Goal: Task Accomplishment & Management: Use online tool/utility

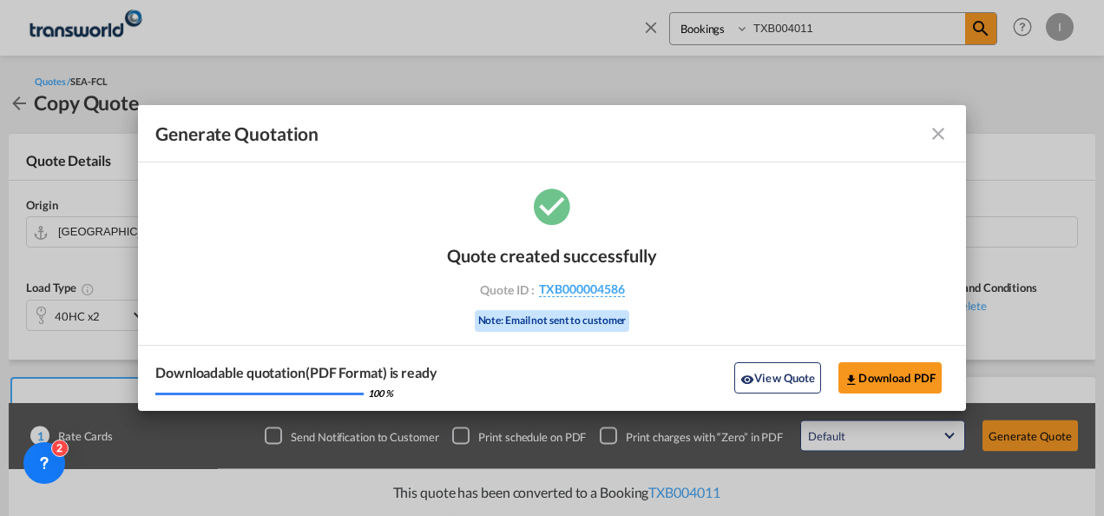
scroll to position [358, 0]
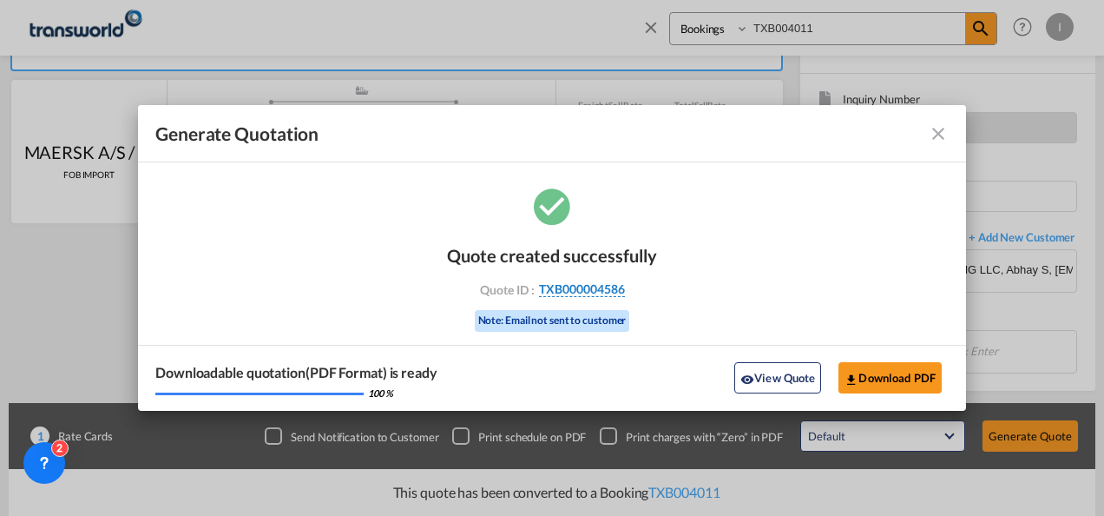
click at [601, 287] on span "TXB000004586" at bounding box center [582, 289] width 86 height 16
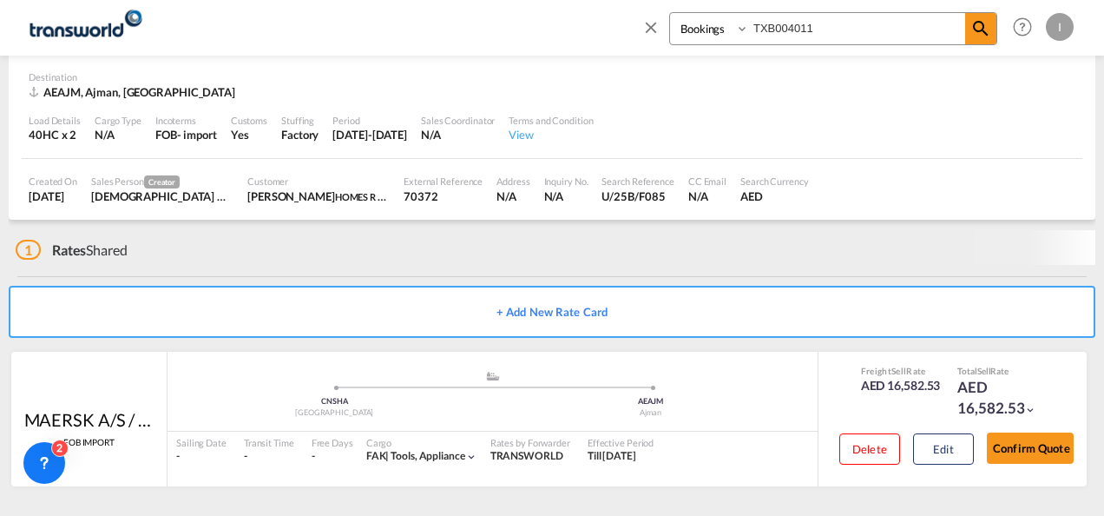
click at [1030, 438] on button "Confirm Quote" at bounding box center [1030, 447] width 87 height 31
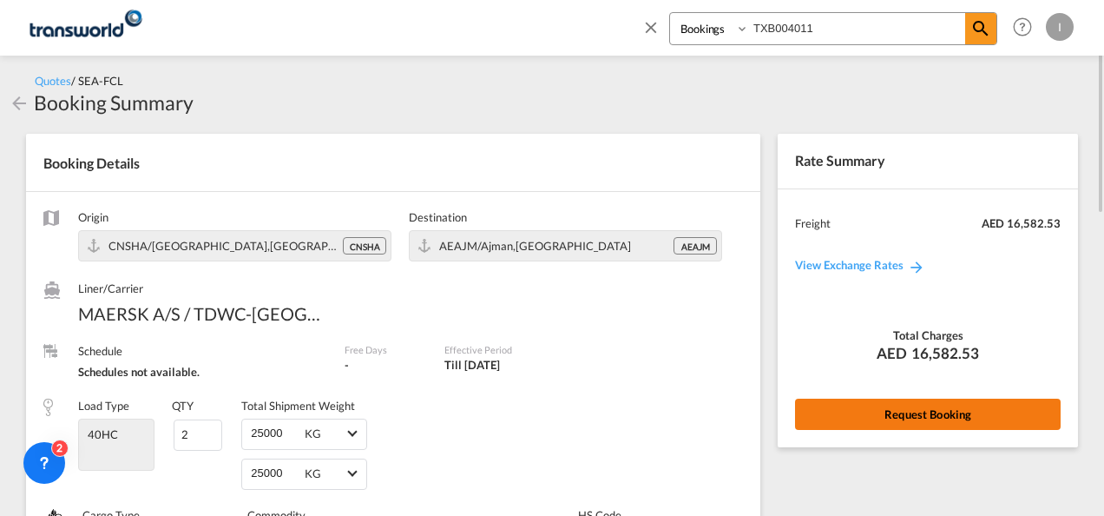
click at [907, 408] on button "Request Booking" at bounding box center [928, 414] width 266 height 31
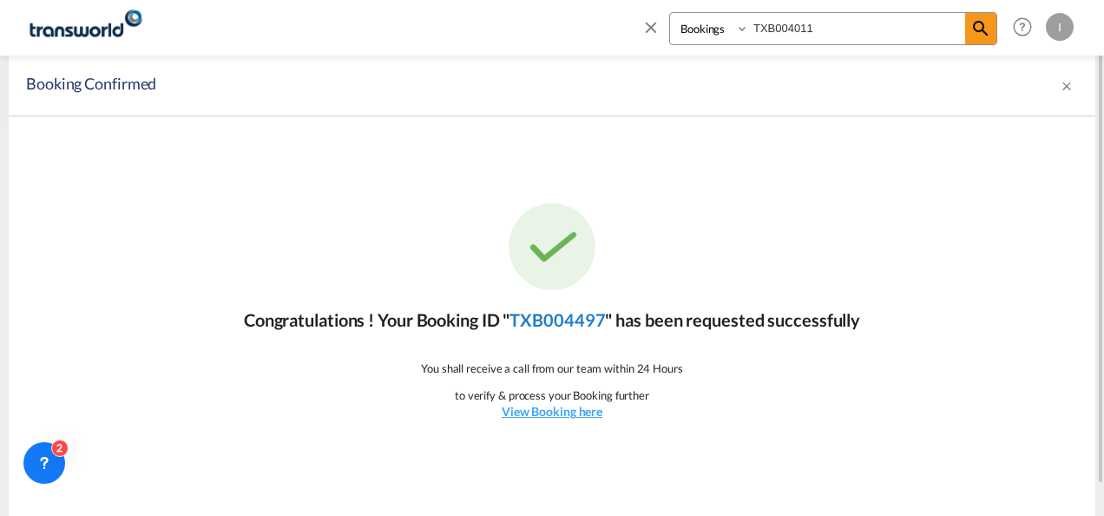
click at [525, 323] on link "TXB004497" at bounding box center [558, 319] width 96 height 21
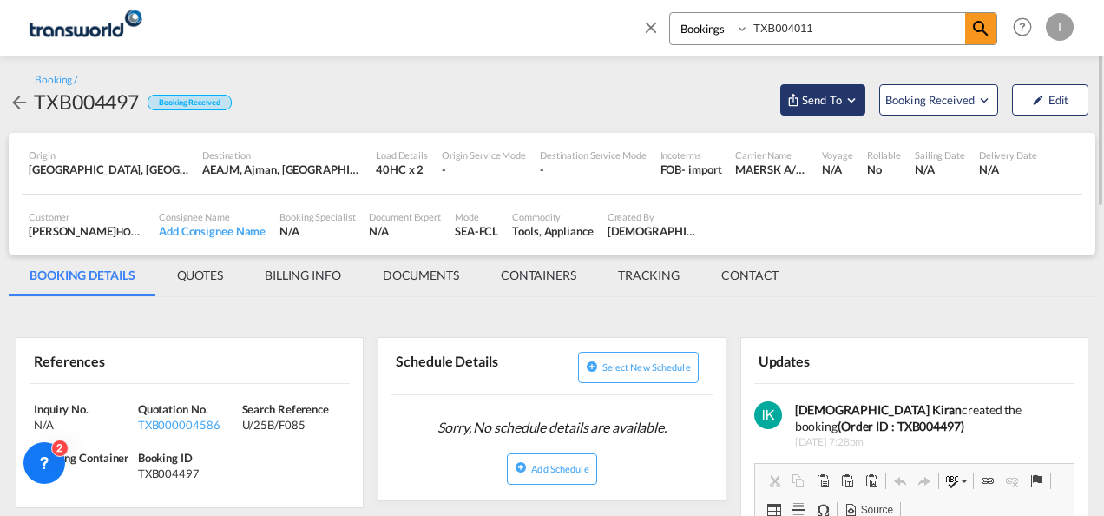
click at [837, 100] on span "Send To" at bounding box center [822, 99] width 43 height 17
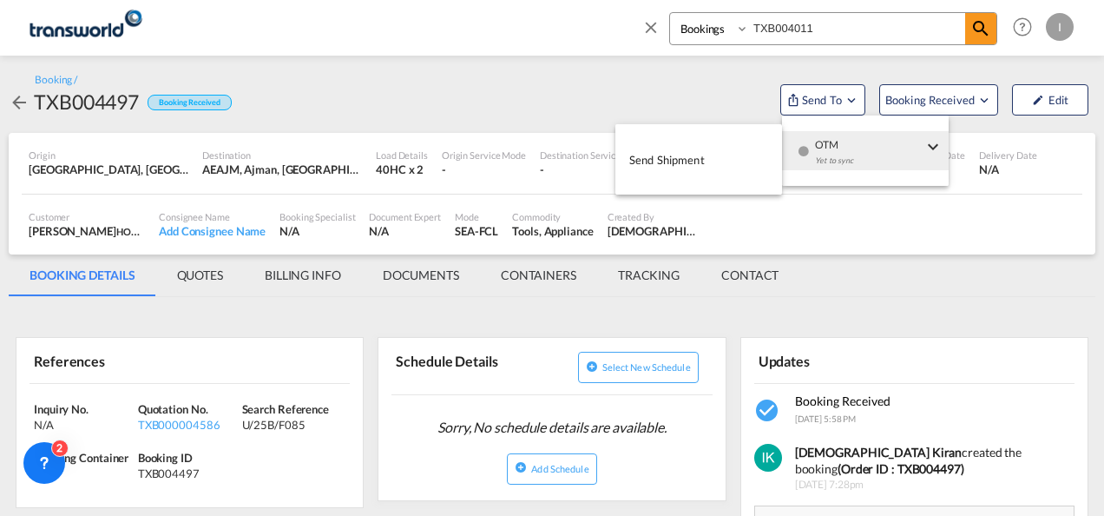
click at [847, 148] on div "Yet to sync" at bounding box center [869, 165] width 108 height 36
click at [679, 165] on span "Send Shipment" at bounding box center [668, 160] width 76 height 28
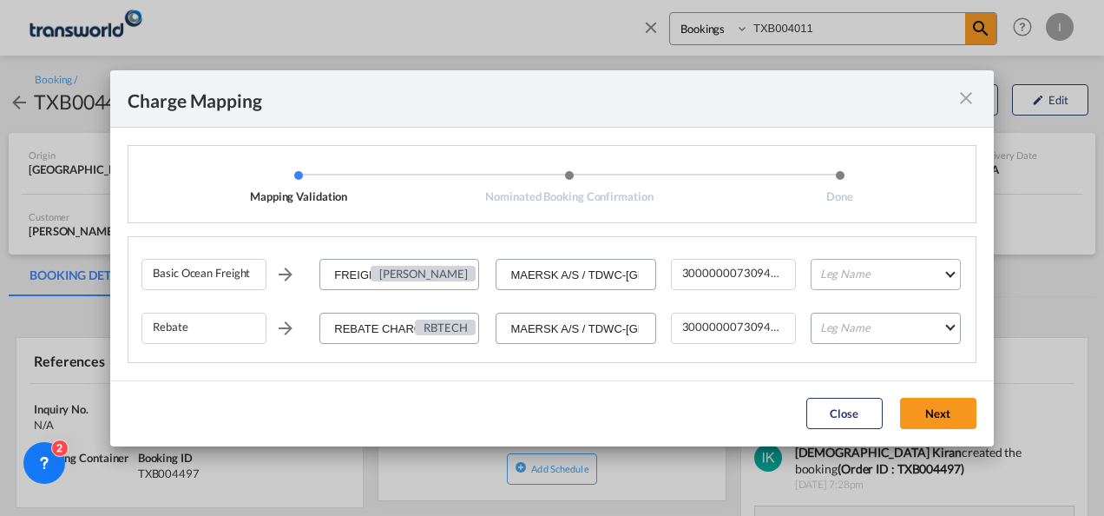
click at [826, 280] on md-select "Leg Name HANDLING ORIGIN VESSEL HANDLING DESTINATION OTHERS TL PICK UP CUSTOMS …" at bounding box center [886, 274] width 150 height 31
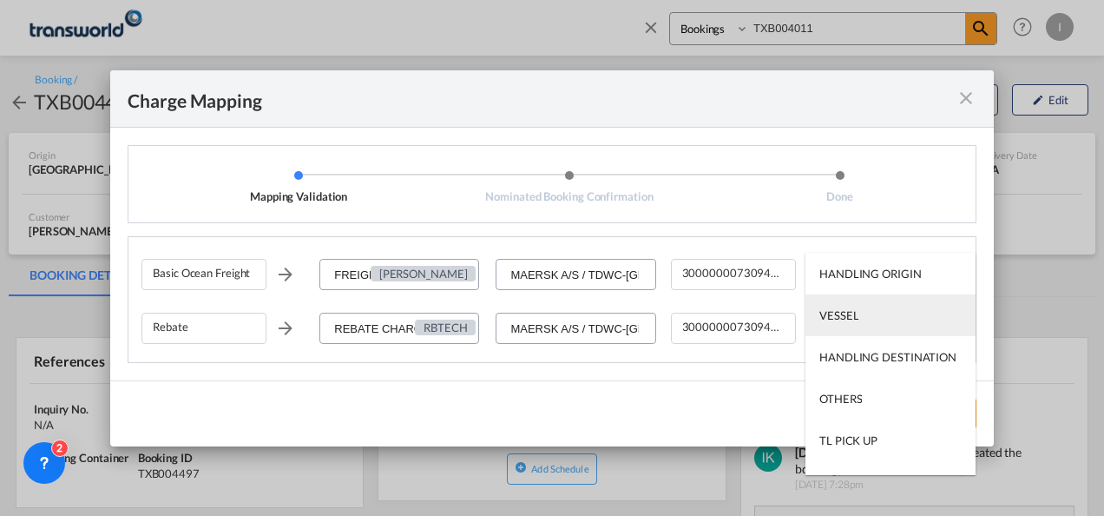
click at [834, 316] on div "VESSEL" at bounding box center [839, 315] width 39 height 16
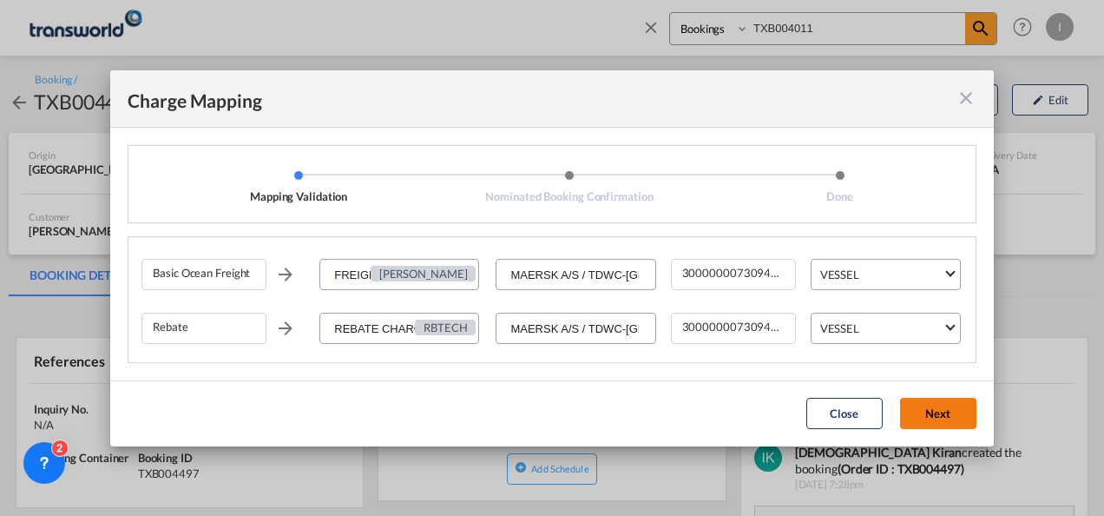
click at [924, 411] on button "Next" at bounding box center [938, 413] width 76 height 31
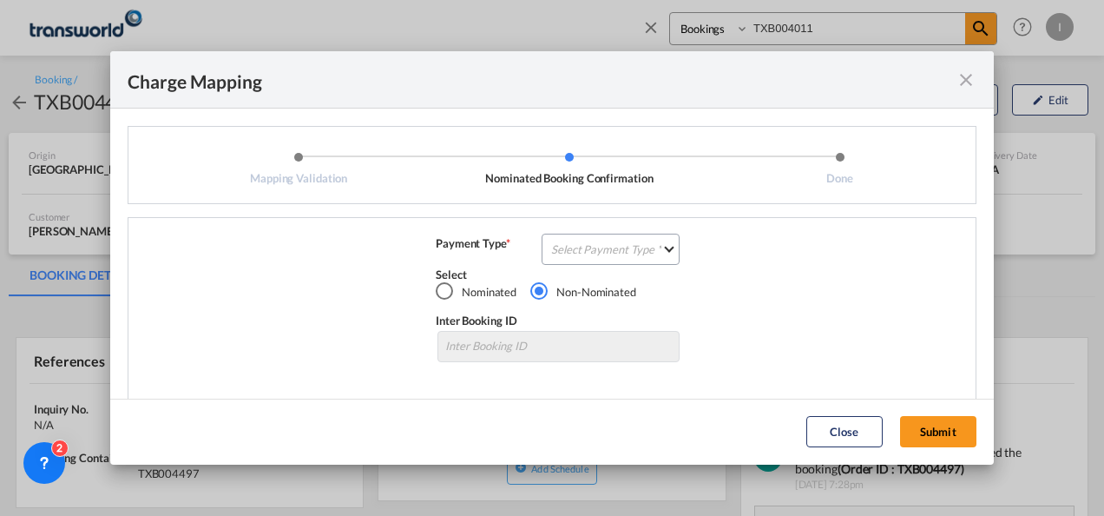
click at [573, 273] on div "Select" at bounding box center [559, 275] width 246 height 16
click at [565, 255] on md-select "Select Payment Type COLLECT PREPAID" at bounding box center [611, 249] width 138 height 31
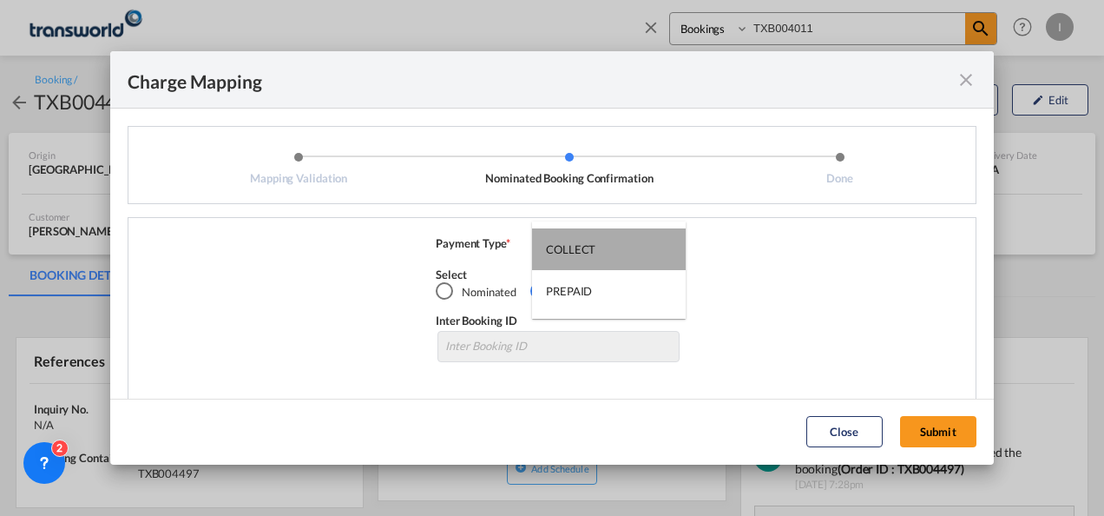
click at [565, 255] on div "COLLECT" at bounding box center [570, 249] width 49 height 16
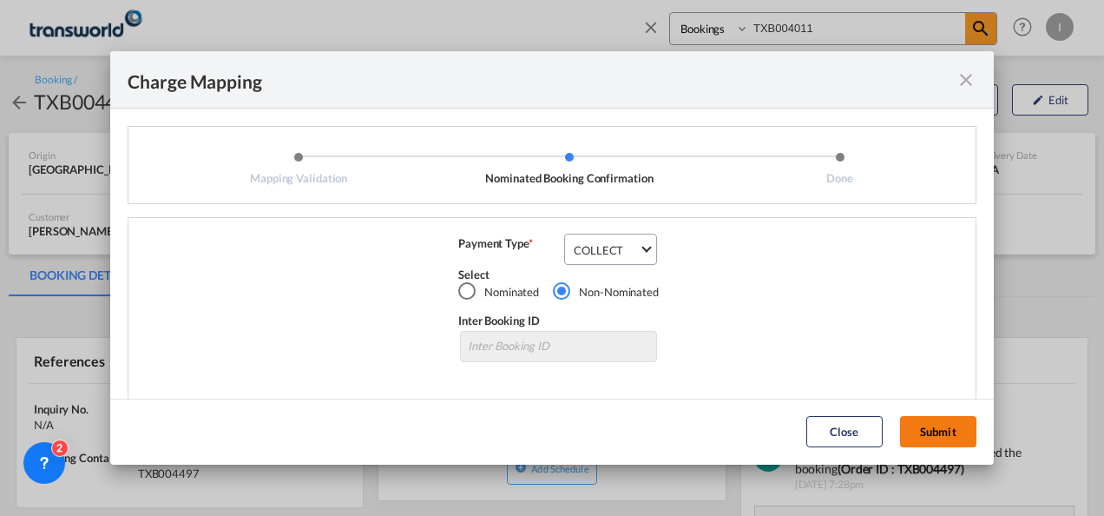
click at [934, 425] on button "Submit" at bounding box center [938, 431] width 76 height 31
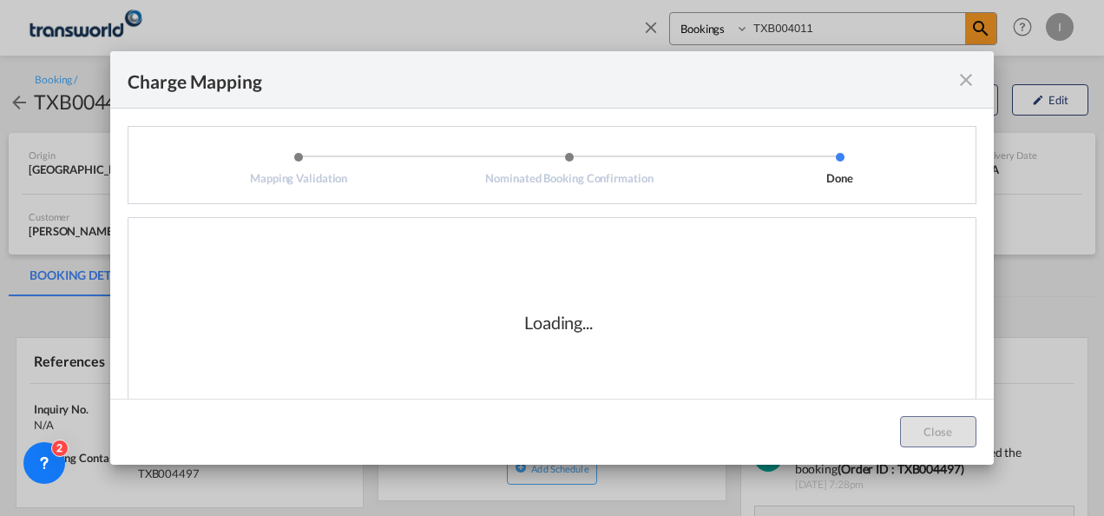
click at [1011, 300] on div "Charge Mapping Mapping Validation Nominated Booking Confirmation Done Basic Oce…" at bounding box center [552, 258] width 1104 height 516
click at [780, 388] on div "Loading..." at bounding box center [559, 322] width 834 height 174
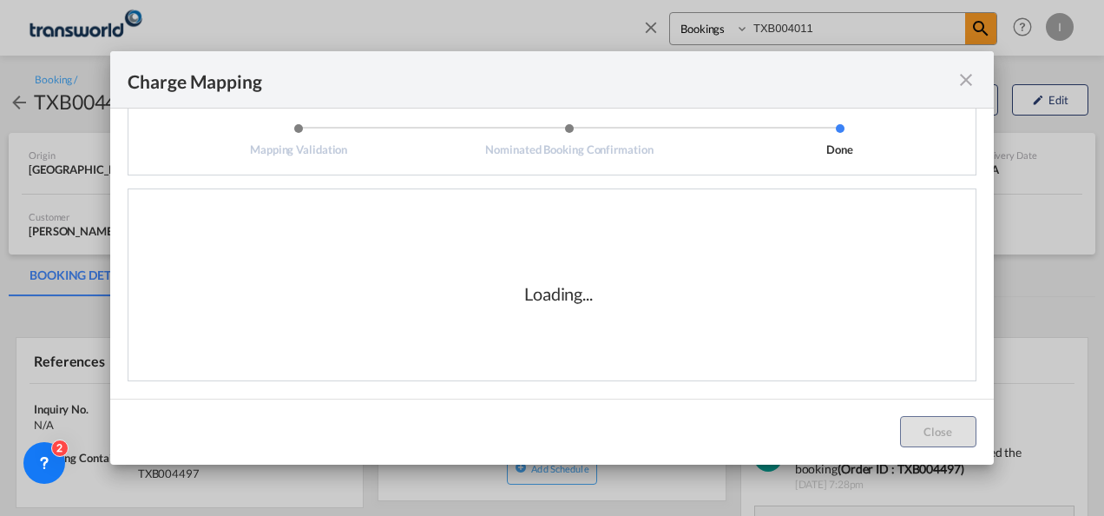
click at [534, 281] on div "Loading..." at bounding box center [558, 293] width 69 height 24
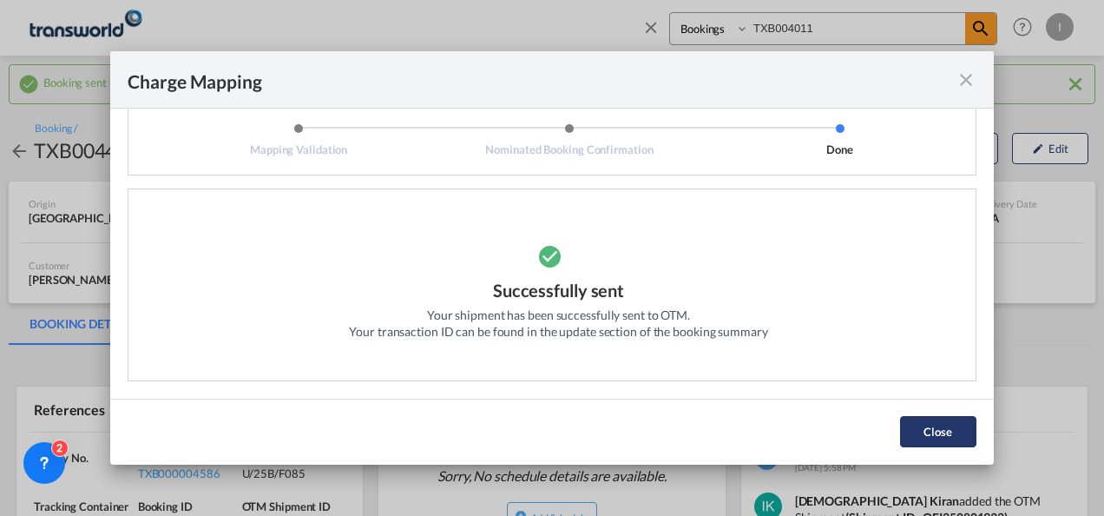
click at [966, 431] on button "Close" at bounding box center [938, 431] width 76 height 31
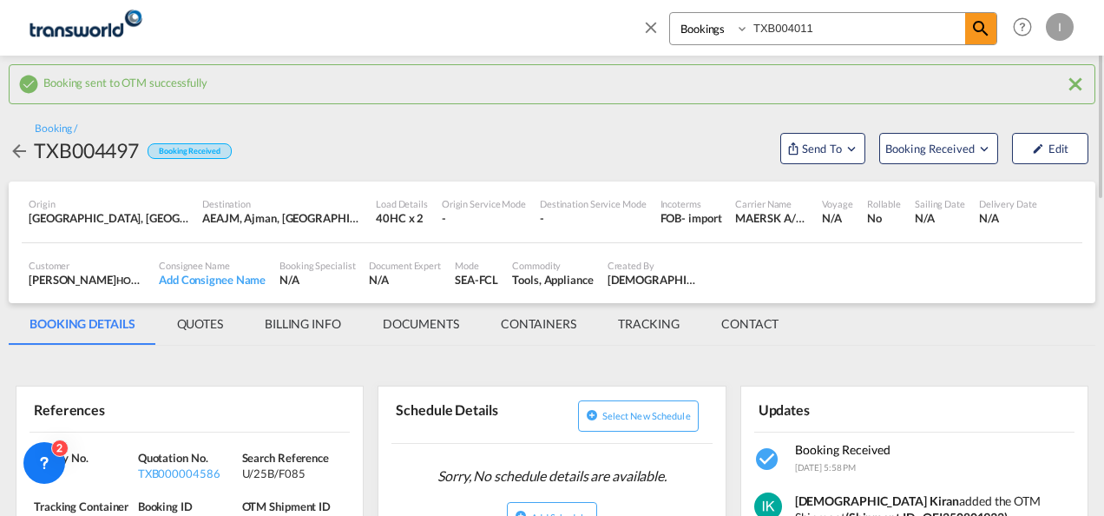
scroll to position [87, 0]
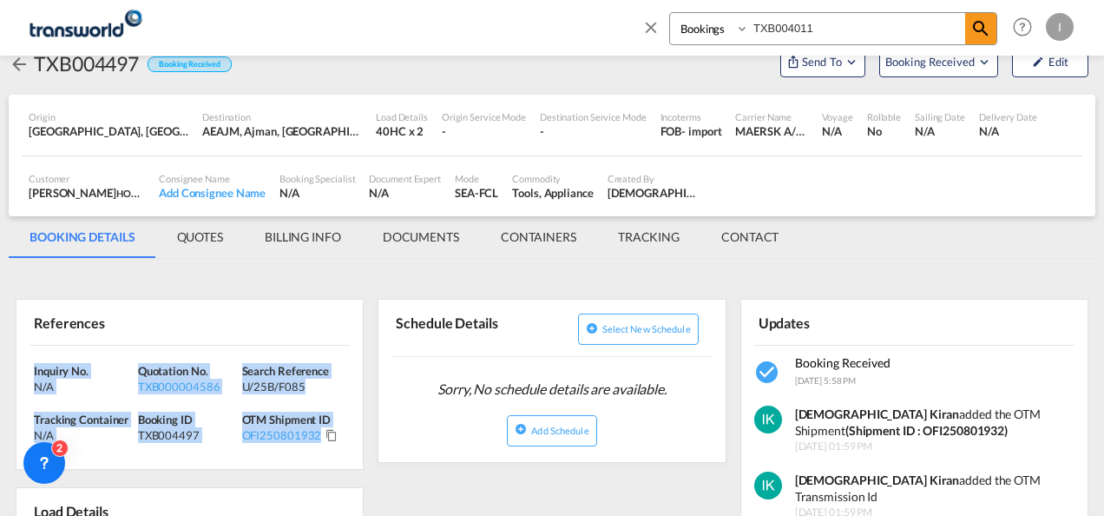
drag, startPoint x: 339, startPoint y: 430, endPoint x: -3, endPoint y: 346, distance: 352.3
click at [0, 346] on html "Analytics Reports Dashboard Rate Search Enquiries Quotes" at bounding box center [552, 258] width 1104 height 516
copy div "Inquiry No. N/A Quotation No. TXB000004586 Search Reference U/25B/F085 Tracking…"
click at [918, 241] on md-tabs-canvas "BOOKING DETAILS QUOTES BILLING INFO DOCUMENTS CONTAINERS TRACKING CONTACT BOOKI…" at bounding box center [552, 237] width 1087 height 42
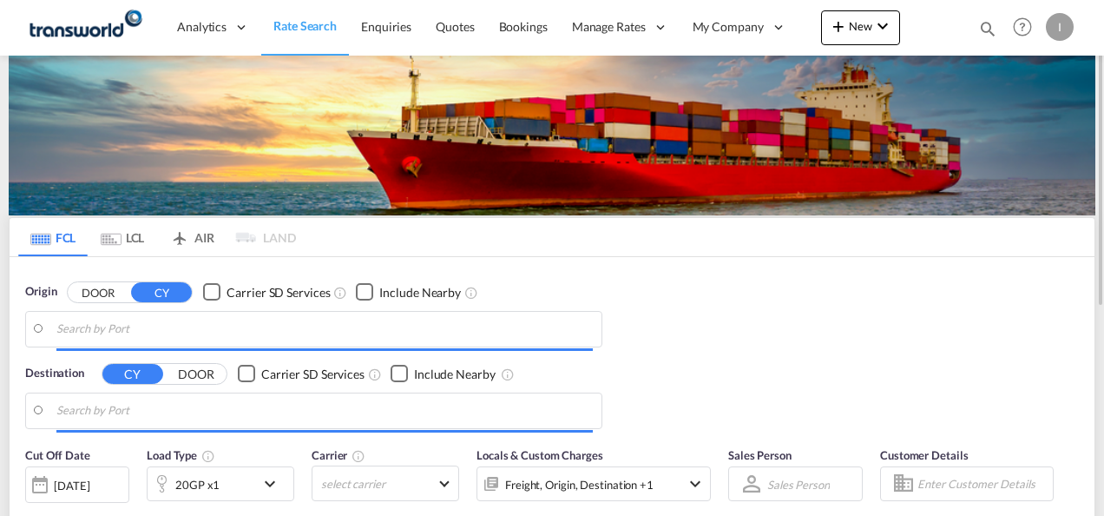
click at [988, 22] on md-icon "icon-magnify" at bounding box center [988, 28] width 19 height 19
type input "Mundra, INMUN"
type input "[GEOGRAPHIC_DATA], [GEOGRAPHIC_DATA]"
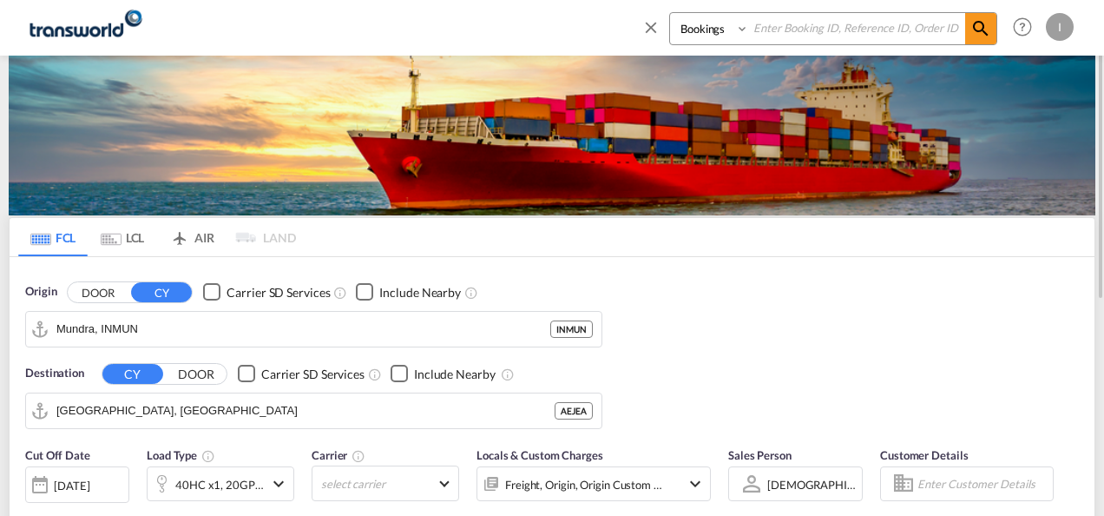
click at [870, 32] on input at bounding box center [857, 28] width 216 height 30
paste input "TXB004495"
type input "TXB004495"
click at [970, 31] on span at bounding box center [981, 28] width 31 height 31
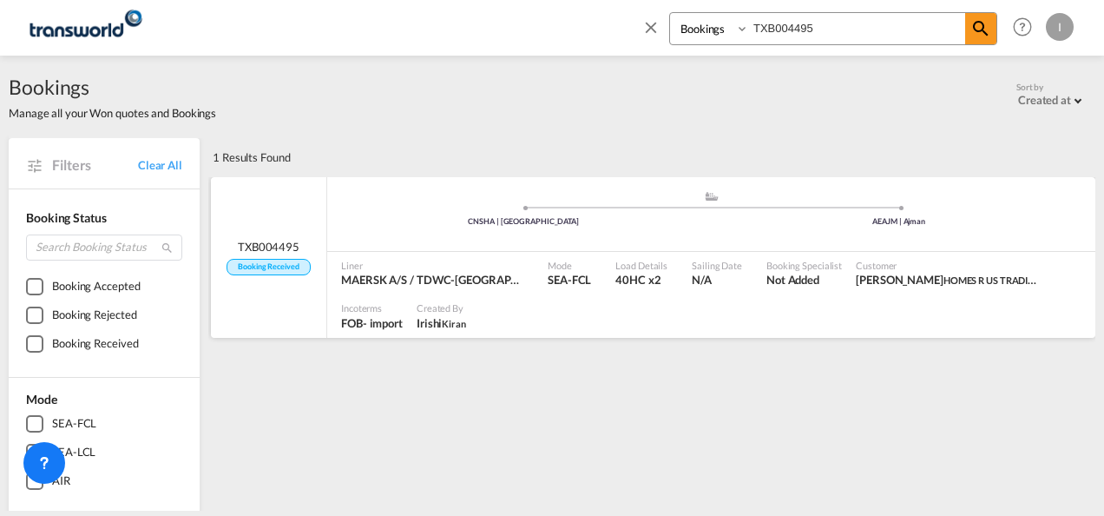
click at [564, 246] on div ".a{fill:#aaa8ad;} .a{fill:#aaa8ad;} CNSHA | [GEOGRAPHIC_DATA] AEAJM | Ajman" at bounding box center [711, 218] width 768 height 56
